Goal: Find specific page/section: Find specific page/section

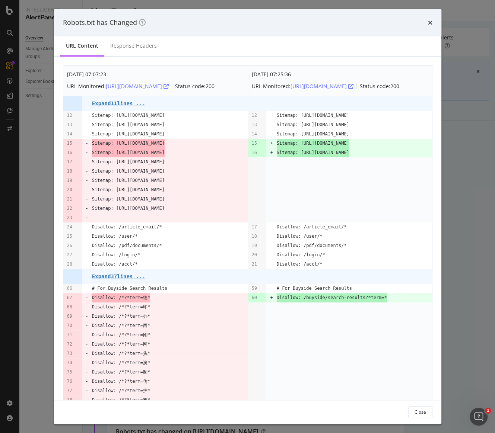
click at [427, 25] on div "Robots.txt has Changed" at bounding box center [247, 23] width 369 height 10
click at [430, 23] on icon "times" at bounding box center [430, 23] width 4 height 6
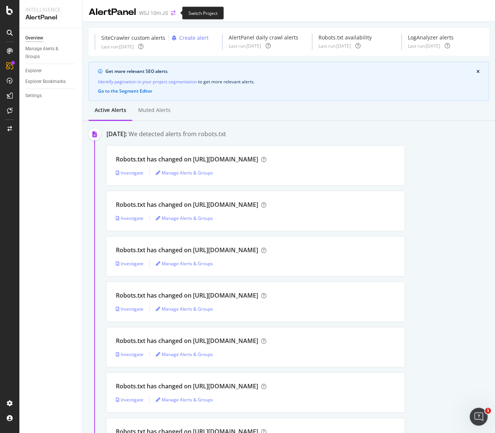
click at [173, 15] on icon "arrow-right-arrow-left" at bounding box center [173, 12] width 4 height 5
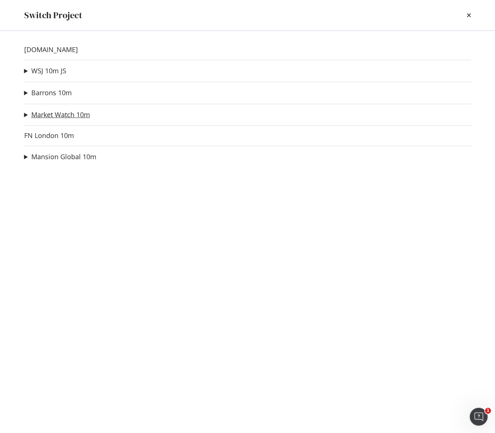
click at [53, 111] on link "Market Watch 10m" at bounding box center [60, 115] width 59 height 8
